Goal: Task Accomplishment & Management: Use online tool/utility

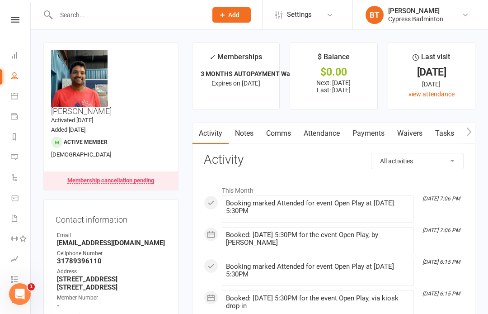
click at [74, 11] on input "text" at bounding box center [126, 15] width 147 height 13
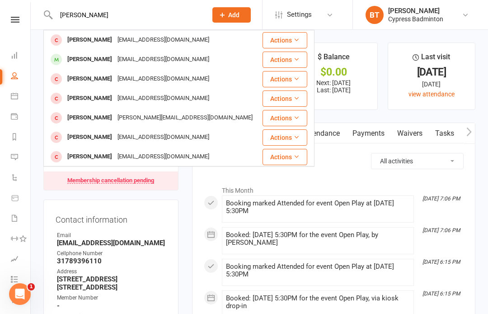
type input "[PERSON_NAME]"
click at [289, 38] on button "Actions" at bounding box center [285, 40] width 45 height 16
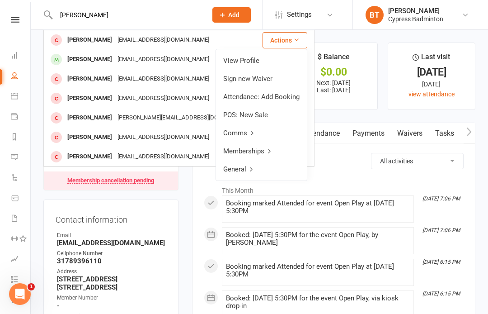
click at [246, 60] on link "View Profile" at bounding box center [261, 61] width 91 height 18
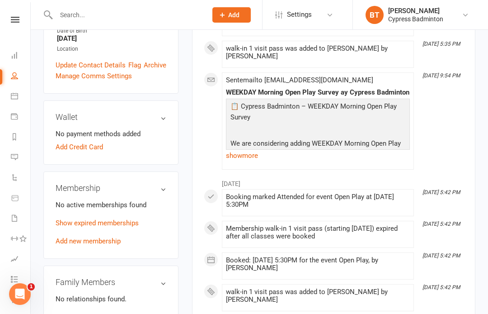
scroll to position [248, 0]
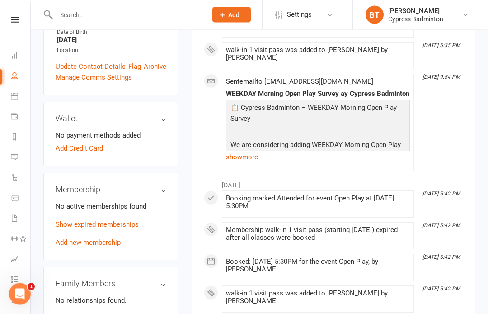
click at [108, 239] on link "Add new membership" at bounding box center [88, 243] width 65 height 8
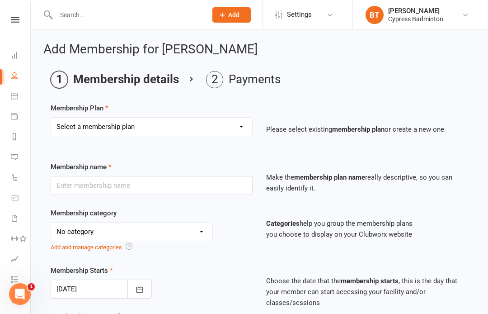
click at [239, 124] on select "Select a membership plan Create new Membership Plan walk-in 1 visit pass walk-i…" at bounding box center [151, 127] width 201 height 18
select select "3"
type input "walk-in 10 visit pass"
select select "29"
type input "3"
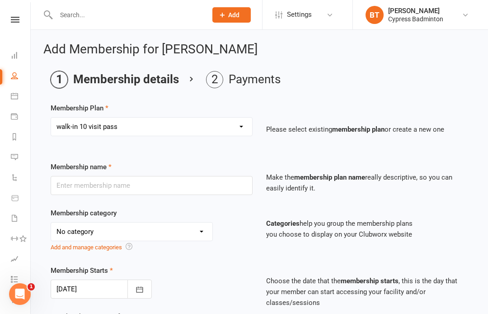
select select "2"
type input "10"
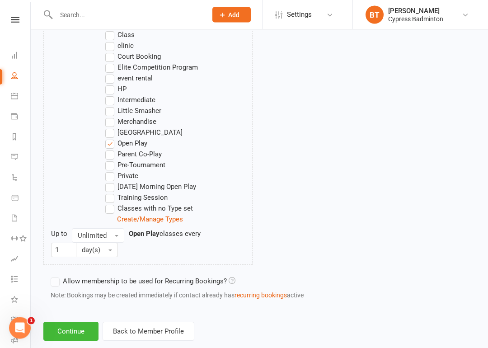
scroll to position [556, 0]
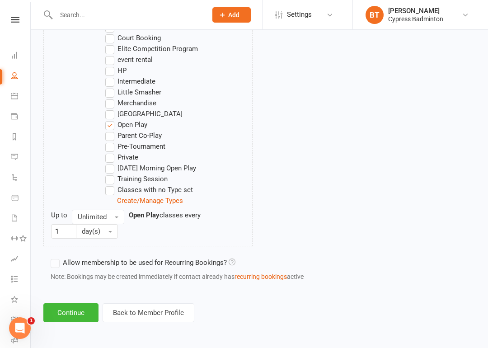
click at [80, 306] on button "Continue" at bounding box center [70, 312] width 55 height 19
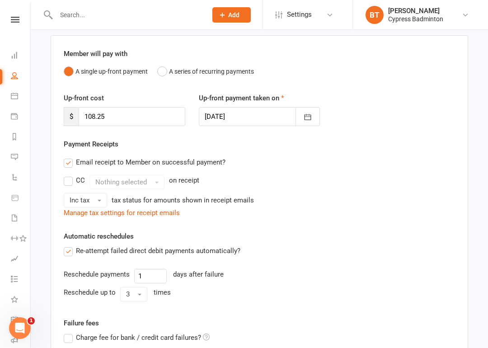
scroll to position [224, 0]
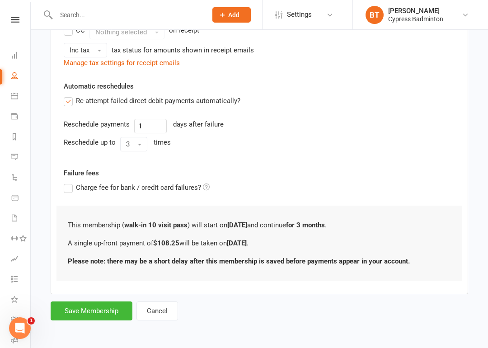
click at [97, 303] on button "Save Membership" at bounding box center [92, 311] width 82 height 19
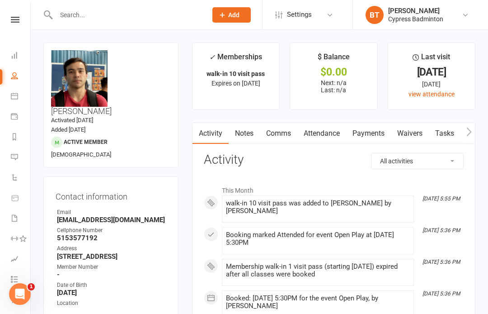
click at [376, 124] on link "Payments" at bounding box center [368, 133] width 45 height 21
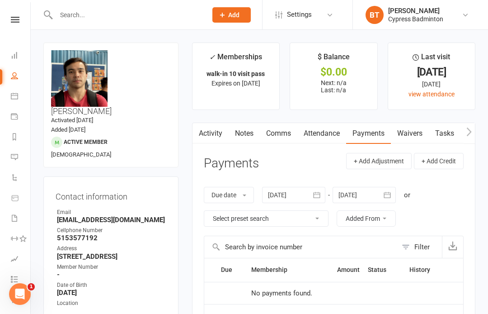
click at [86, 19] on input "text" at bounding box center [126, 15] width 147 height 13
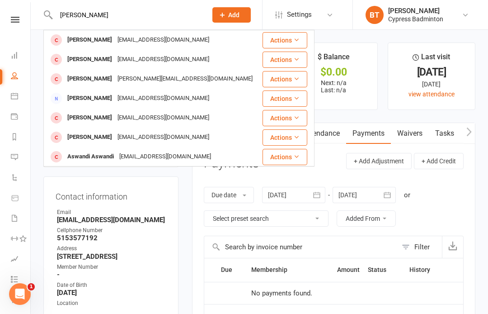
type input "[PERSON_NAME]"
click at [286, 39] on button "Actions" at bounding box center [285, 40] width 45 height 16
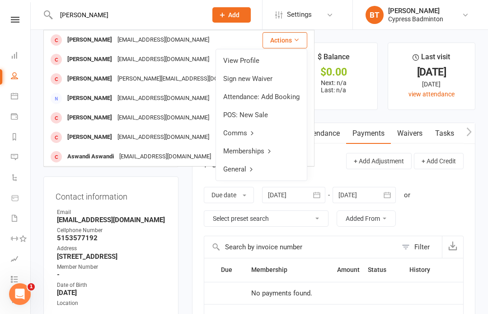
click at [245, 60] on link "View Profile" at bounding box center [261, 61] width 91 height 18
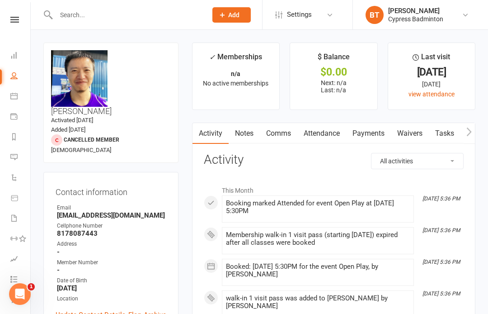
scroll to position [0, 0]
click at [19, 18] on link at bounding box center [15, 20] width 32 height 6
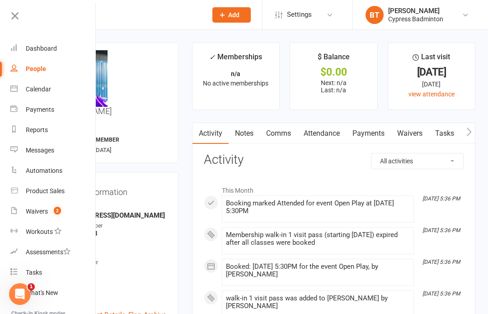
click at [36, 189] on div "Product Sales" at bounding box center [45, 190] width 39 height 7
select select "100"
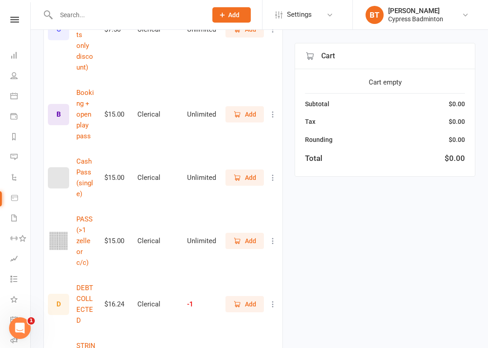
scroll to position [622, 0]
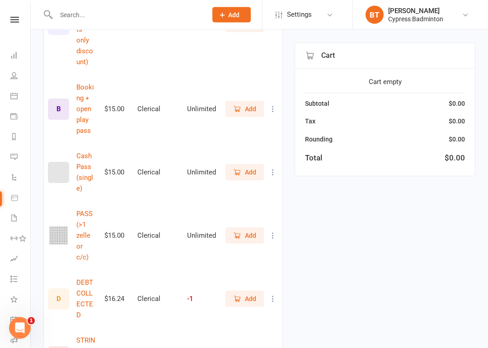
click at [250, 231] on span "Add" at bounding box center [250, 236] width 11 height 10
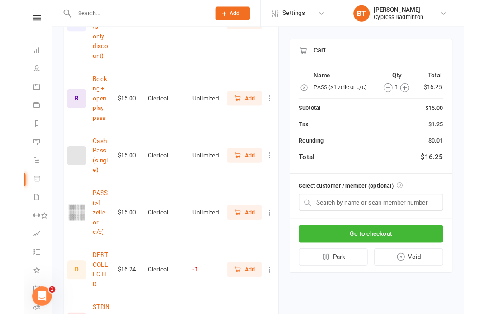
scroll to position [657, 0]
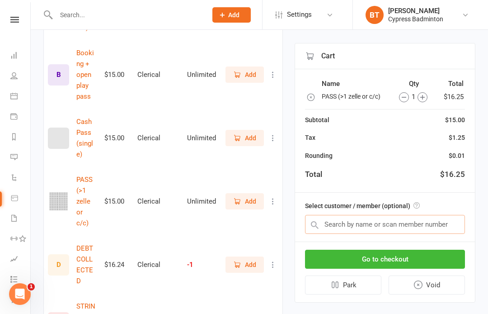
click at [336, 219] on input "text" at bounding box center [385, 224] width 160 height 19
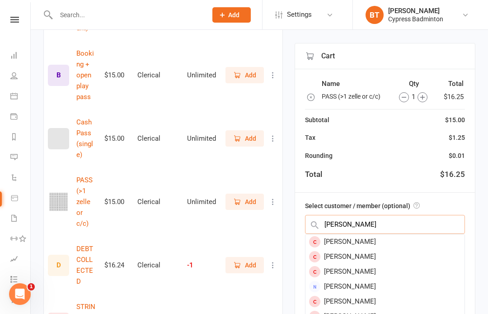
type input "[PERSON_NAME]"
click at [335, 239] on div "[PERSON_NAME]" at bounding box center [385, 241] width 159 height 15
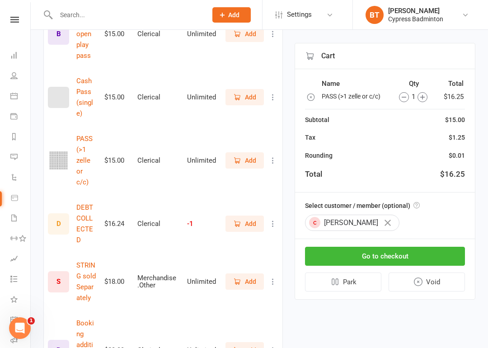
scroll to position [710, 0]
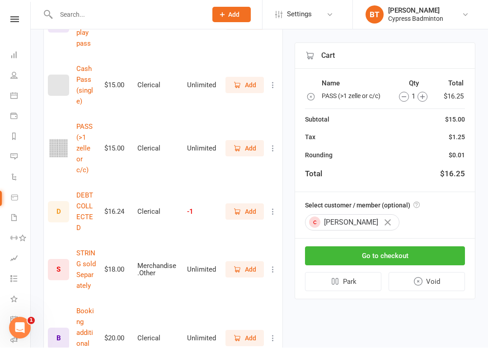
click at [385, 221] on icon "button" at bounding box center [388, 223] width 6 height 6
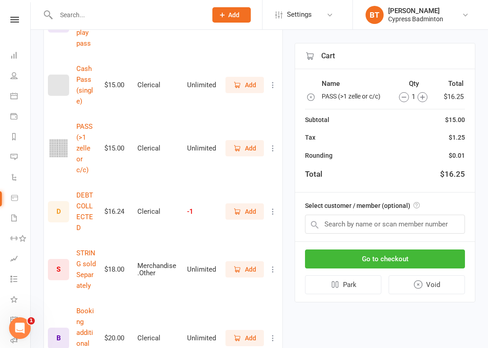
click at [396, 100] on div "1" at bounding box center [414, 96] width 44 height 11
click at [401, 102] on icon "button" at bounding box center [404, 97] width 10 height 10
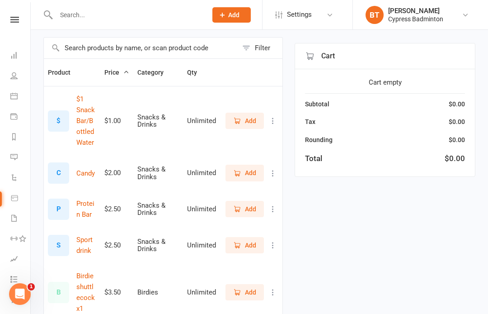
scroll to position [0, 0]
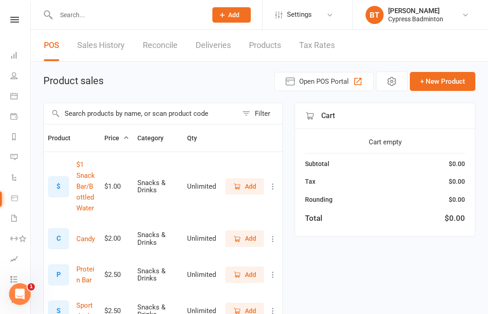
click at [92, 9] on input "text" at bounding box center [126, 15] width 147 height 13
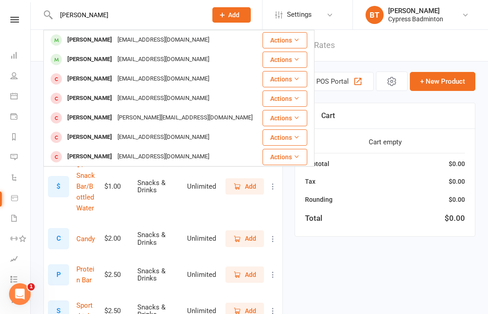
type input "[PERSON_NAME]"
click at [293, 36] on button "Actions" at bounding box center [285, 40] width 45 height 16
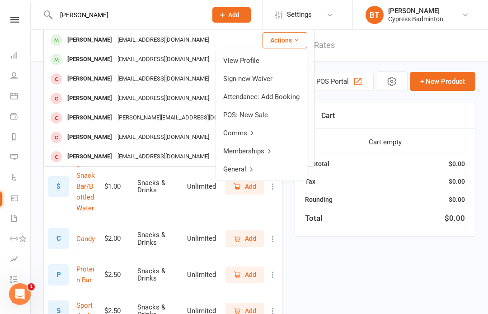
click at [258, 59] on link "View Profile" at bounding box center [261, 61] width 91 height 18
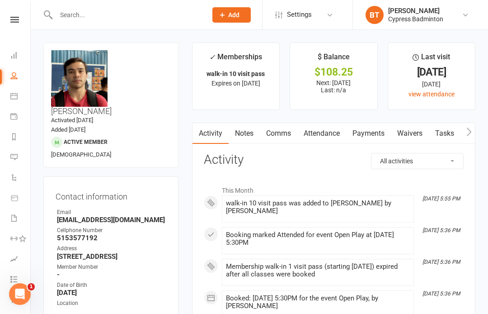
click at [376, 134] on link "Payments" at bounding box center [368, 133] width 45 height 21
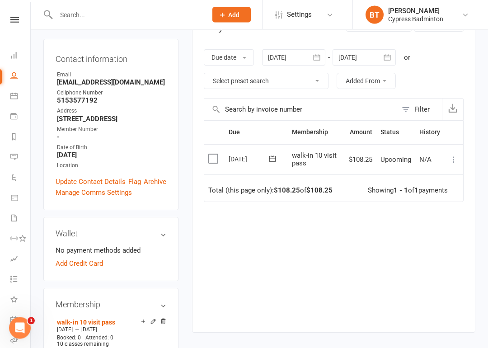
scroll to position [140, 0]
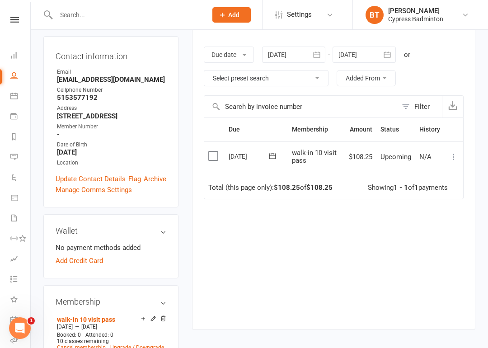
click at [449, 156] on button at bounding box center [454, 157] width 11 height 11
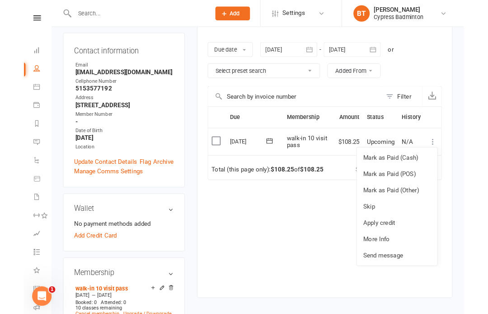
scroll to position [175, 0]
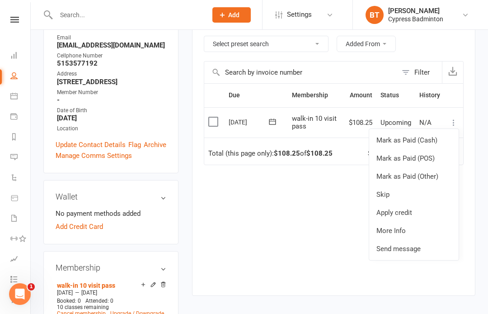
click at [431, 172] on link "Mark as Paid (Other)" at bounding box center [415, 176] width 90 height 18
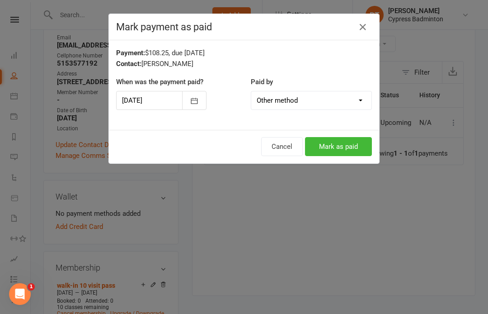
click at [358, 98] on select "Cash POS Other method" at bounding box center [311, 100] width 120 height 18
click at [343, 144] on button "Mark as paid" at bounding box center [338, 146] width 67 height 19
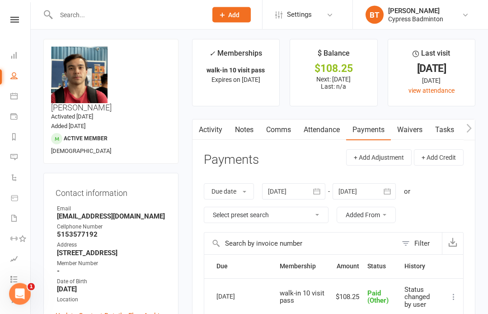
scroll to position [0, 0]
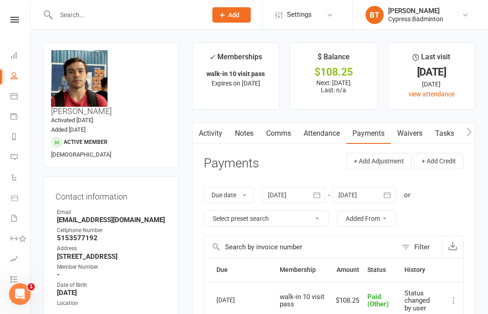
click at [14, 21] on icon at bounding box center [14, 20] width 9 height 6
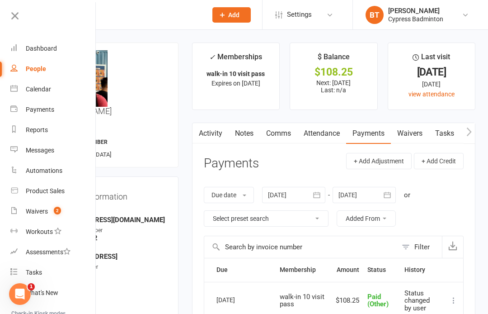
click at [42, 85] on link "Calendar" at bounding box center [52, 89] width 85 height 20
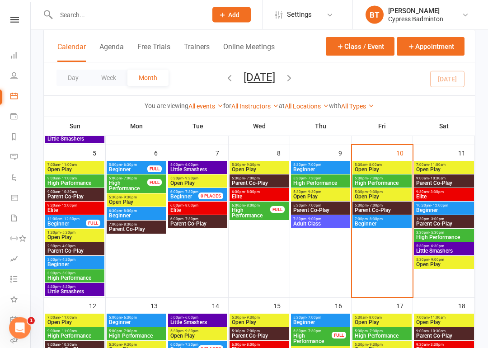
scroll to position [208, 0]
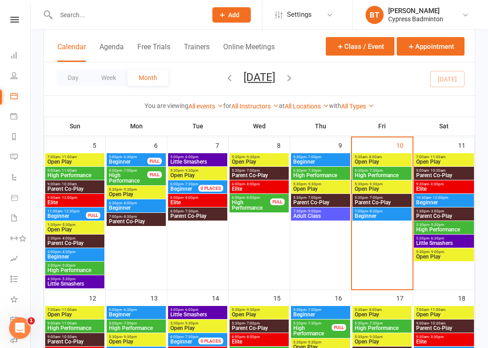
click at [382, 160] on span "Open Play" at bounding box center [383, 161] width 56 height 5
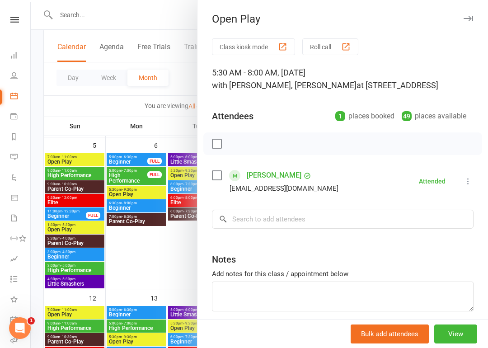
click at [465, 22] on button "button" at bounding box center [468, 18] width 11 height 11
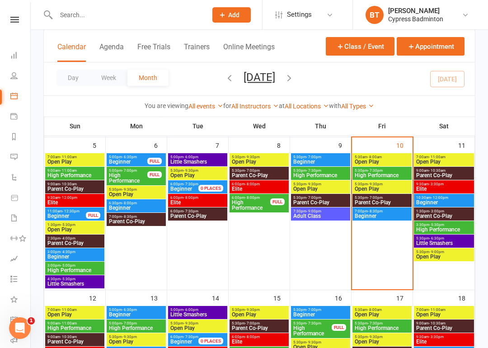
click at [375, 187] on span "Open Play" at bounding box center [383, 188] width 56 height 5
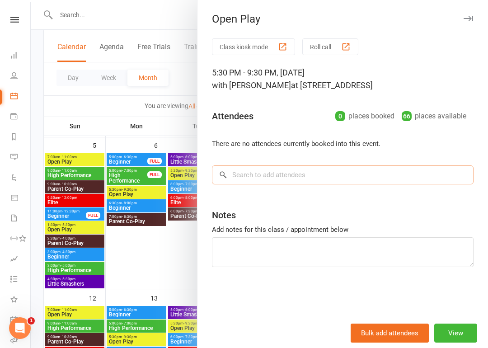
click at [237, 171] on input "search" at bounding box center [343, 175] width 262 height 19
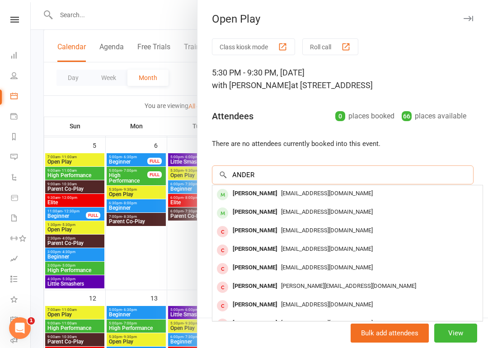
type input "ANDER"
click at [303, 197] on div "[EMAIL_ADDRESS][DOMAIN_NAME]" at bounding box center [347, 193] width 263 height 13
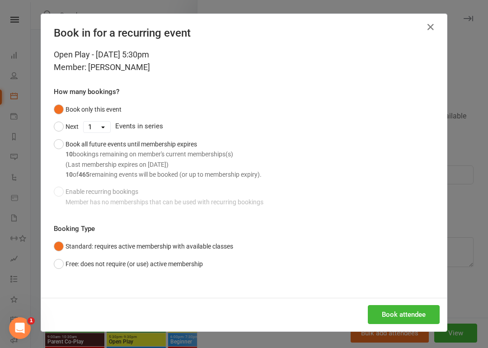
click at [57, 264] on button "Free: does not require (or use) active membership" at bounding box center [128, 264] width 149 height 17
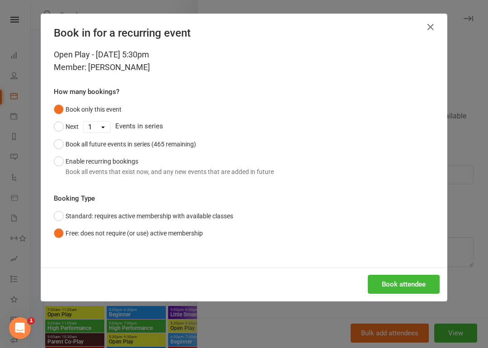
click at [400, 279] on button "Book attendee" at bounding box center [404, 284] width 72 height 19
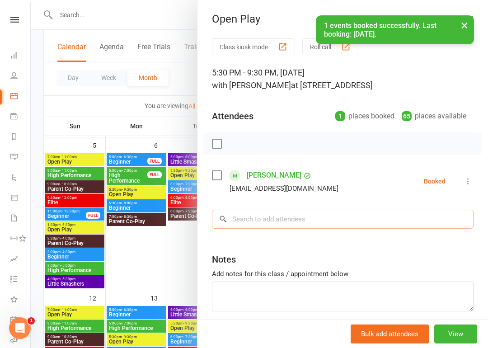
click at [246, 216] on input "search" at bounding box center [343, 219] width 262 height 19
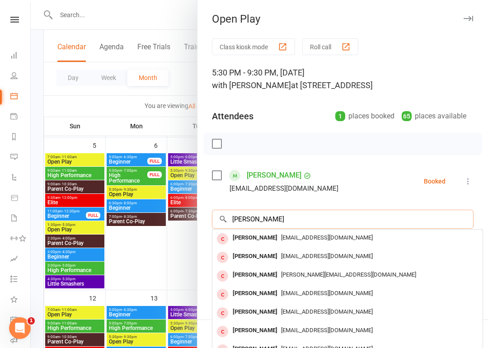
type input "[PERSON_NAME]"
click at [267, 236] on div "[PERSON_NAME]" at bounding box center [255, 238] width 52 height 13
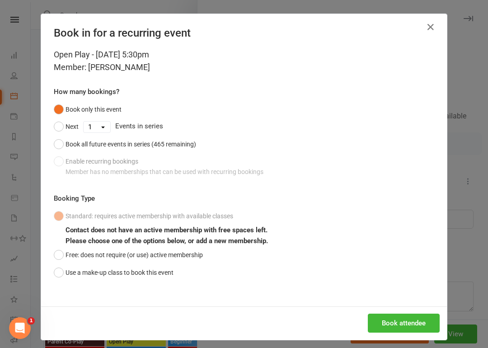
click at [59, 272] on button "Use a make-up class to book this event" at bounding box center [114, 272] width 120 height 17
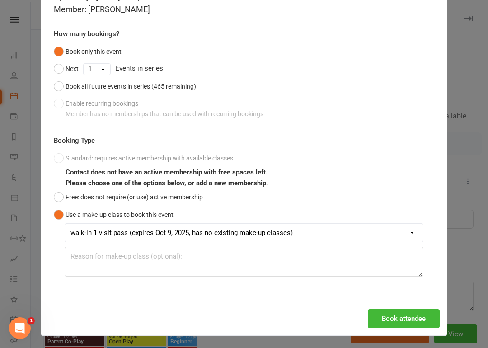
scroll to position [58, 0]
click at [406, 313] on button "Book attendee" at bounding box center [404, 318] width 72 height 19
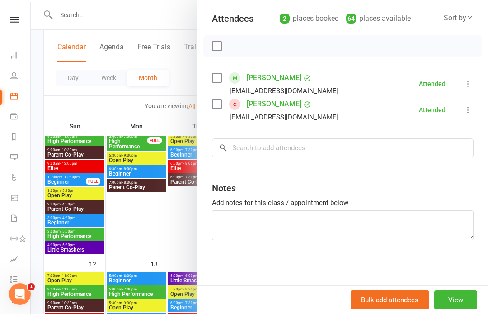
scroll to position [98, 0]
click at [231, 151] on input "search" at bounding box center [343, 147] width 262 height 19
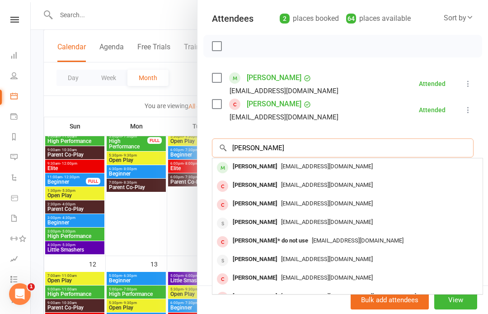
type input "[PERSON_NAME]"
click at [324, 166] on span "[EMAIL_ADDRESS][DOMAIN_NAME]" at bounding box center [327, 166] width 92 height 7
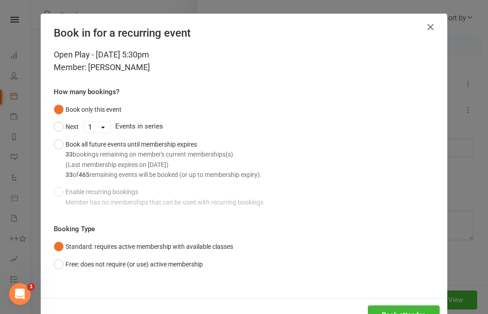
click at [65, 261] on button "Free: does not require (or use) active membership" at bounding box center [128, 264] width 149 height 17
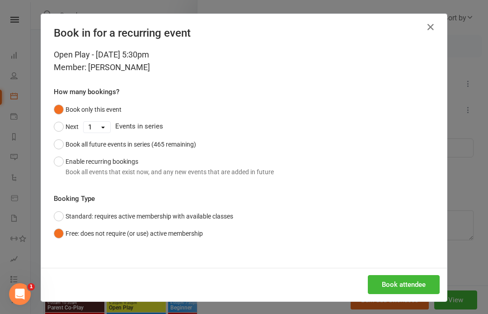
click at [408, 284] on button "Book attendee" at bounding box center [404, 284] width 72 height 19
